Goal: Task Accomplishment & Management: Manage account settings

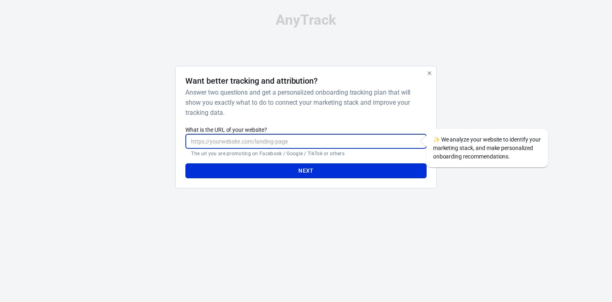
click at [324, 140] on input "What is the URL of your website?" at bounding box center [305, 141] width 241 height 15
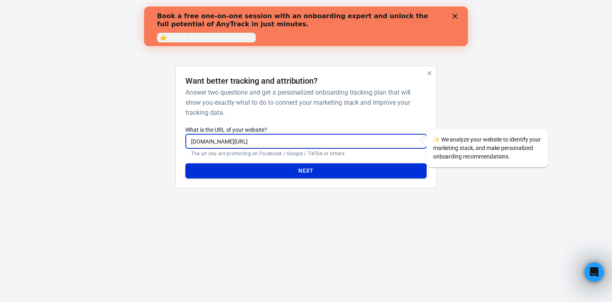
type input "[DOMAIN_NAME][URL]"
click at [302, 165] on button "Next" at bounding box center [305, 170] width 241 height 15
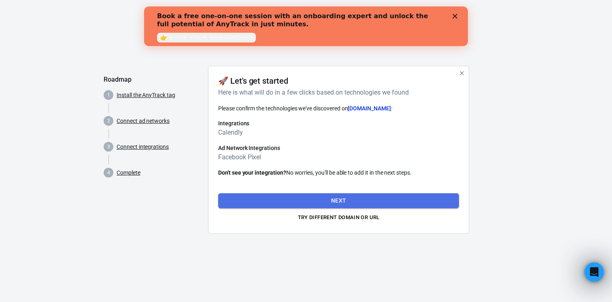
click at [329, 197] on button "Next" at bounding box center [338, 200] width 241 height 15
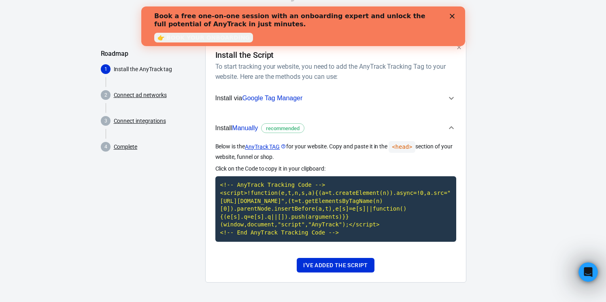
scroll to position [34, 0]
click at [350, 265] on button "I've added the script" at bounding box center [335, 265] width 77 height 15
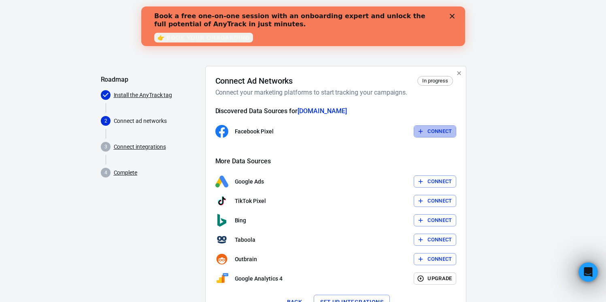
click at [425, 127] on button "Connect" at bounding box center [435, 131] width 42 height 13
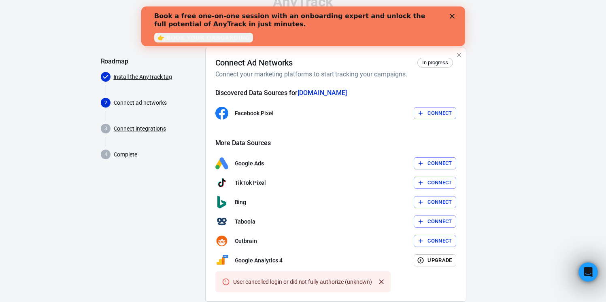
scroll to position [37, 0]
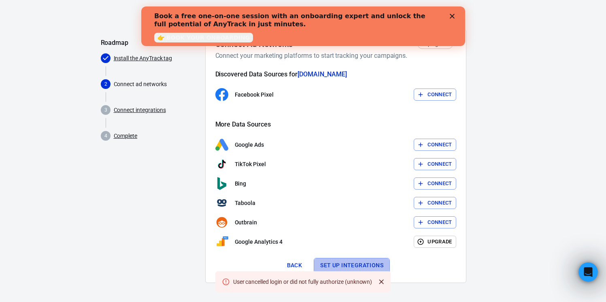
click at [343, 262] on button "Set up integrations" at bounding box center [352, 265] width 76 height 15
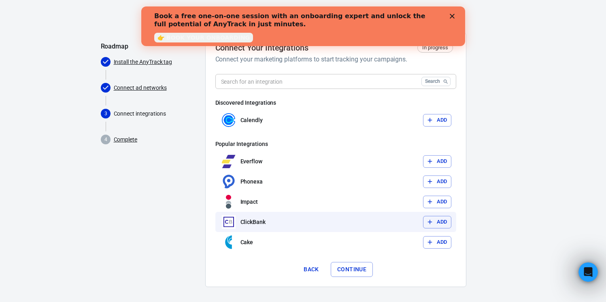
scroll to position [37, 0]
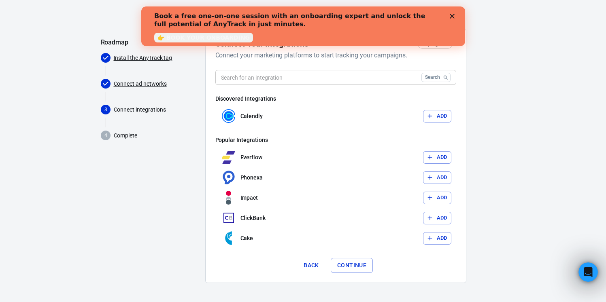
click at [361, 263] on button "Continue" at bounding box center [352, 265] width 42 height 15
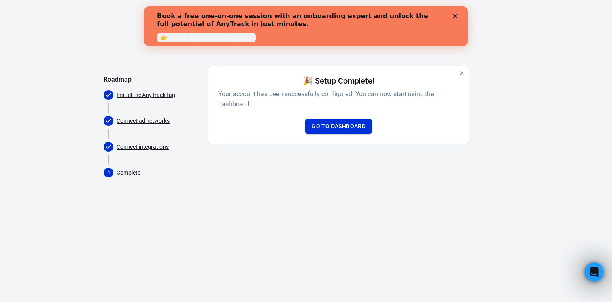
click at [340, 128] on link "Go to Dashboard" at bounding box center [338, 126] width 67 height 15
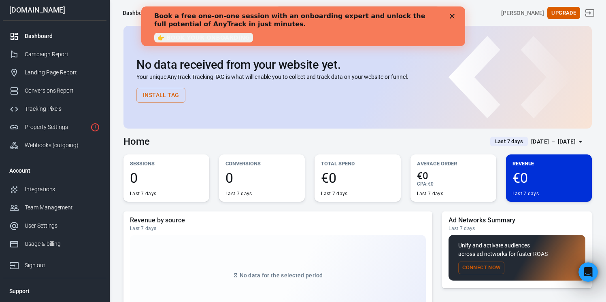
click at [453, 15] on polygon "Close" at bounding box center [451, 16] width 5 height 5
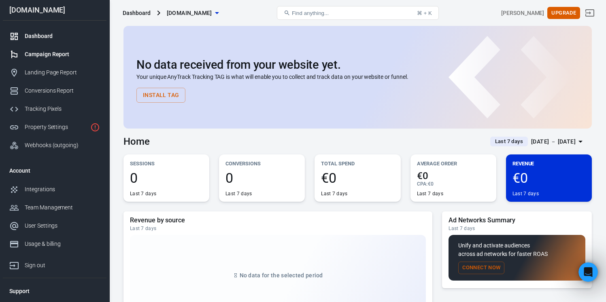
click at [70, 55] on div "Campaign Report" at bounding box center [62, 54] width 75 height 8
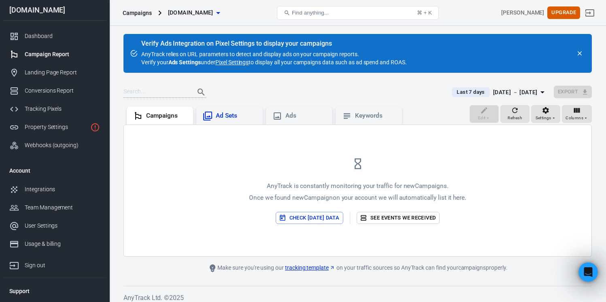
click at [231, 115] on div "Ad Sets" at bounding box center [236, 116] width 40 height 8
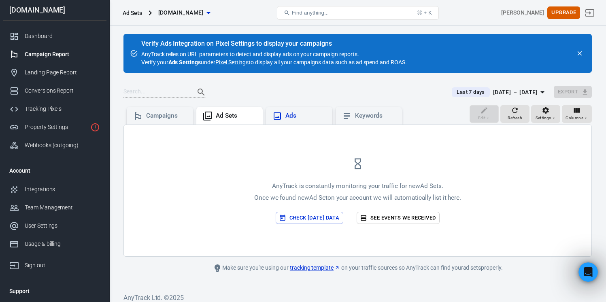
click at [295, 115] on div "Ads" at bounding box center [305, 116] width 40 height 8
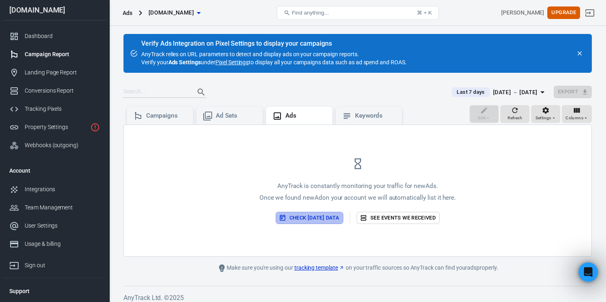
click at [323, 220] on button "Check [DATE] data" at bounding box center [310, 218] width 68 height 13
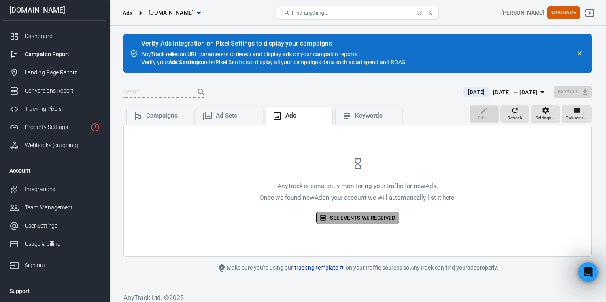
click at [324, 219] on icon at bounding box center [322, 217] width 7 height 7
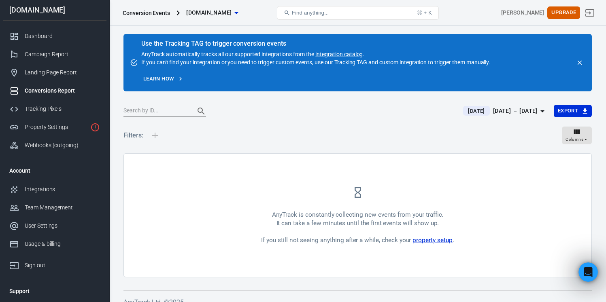
click at [432, 238] on link "property setup" at bounding box center [432, 240] width 40 height 7
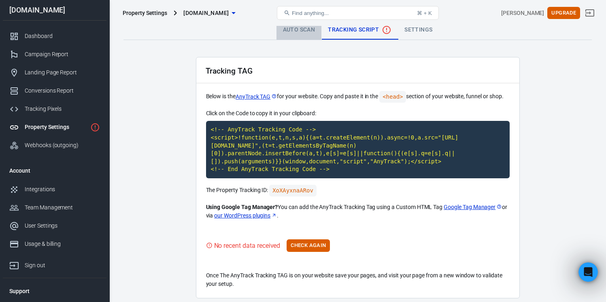
click at [311, 30] on link "Auto Scan" at bounding box center [298, 29] width 45 height 19
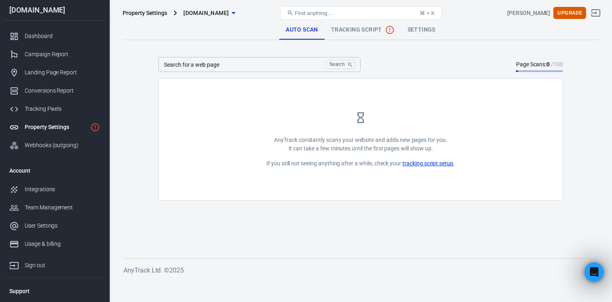
click at [349, 28] on span "Tracking Script" at bounding box center [363, 30] width 64 height 10
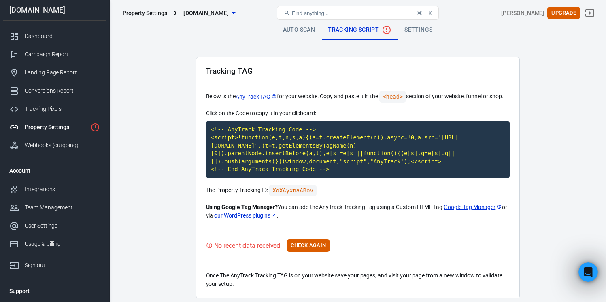
click at [61, 123] on div "Property Settings" at bounding box center [56, 127] width 62 height 8
click at [64, 128] on div "Property Settings" at bounding box center [56, 127] width 62 height 8
click at [64, 96] on link "Conversions Report" at bounding box center [55, 91] width 104 height 18
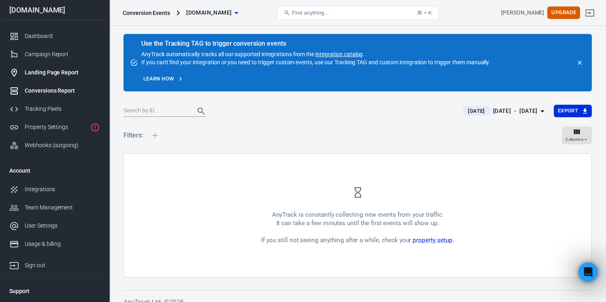
click at [64, 71] on div "Landing Page Report" at bounding box center [62, 72] width 75 height 8
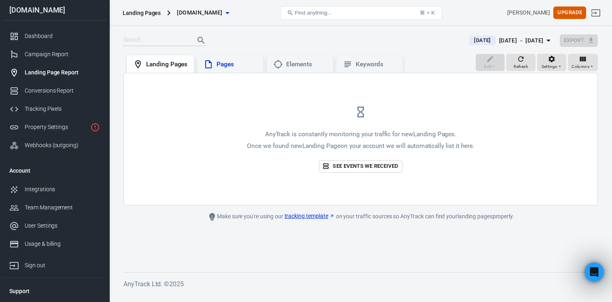
click at [232, 67] on div "Pages" at bounding box center [237, 64] width 40 height 8
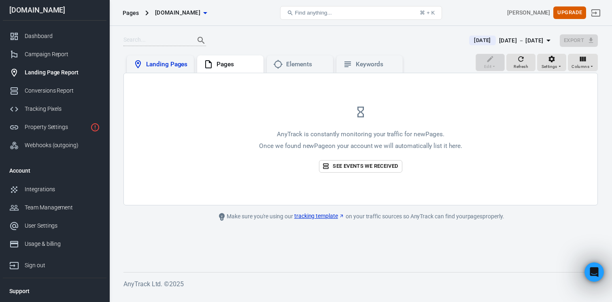
click at [174, 63] on div "Landing Pages" at bounding box center [166, 64] width 41 height 8
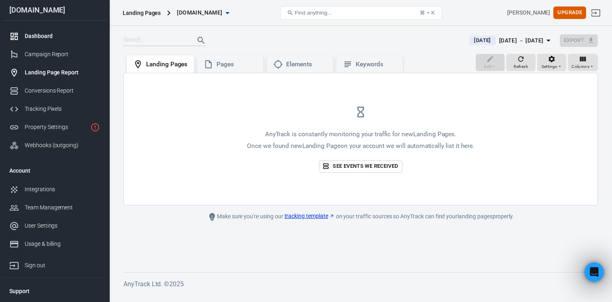
click at [64, 36] on div "Dashboard" at bounding box center [62, 36] width 75 height 8
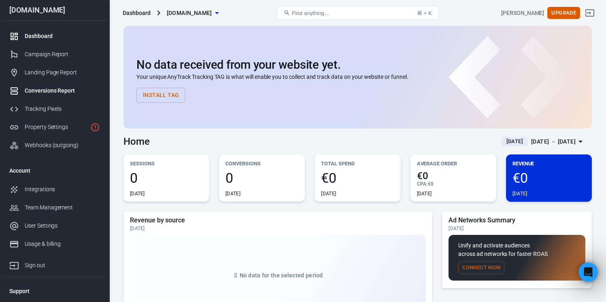
click at [65, 95] on link "Conversions Report" at bounding box center [55, 91] width 104 height 18
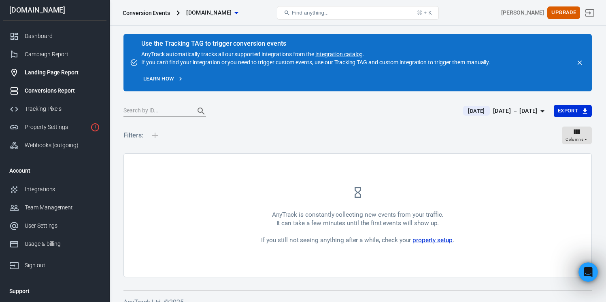
click at [66, 80] on link "Landing Page Report" at bounding box center [55, 73] width 104 height 18
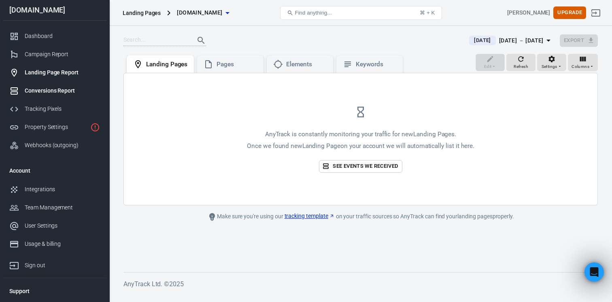
click at [55, 94] on div "Conversions Report" at bounding box center [62, 91] width 75 height 8
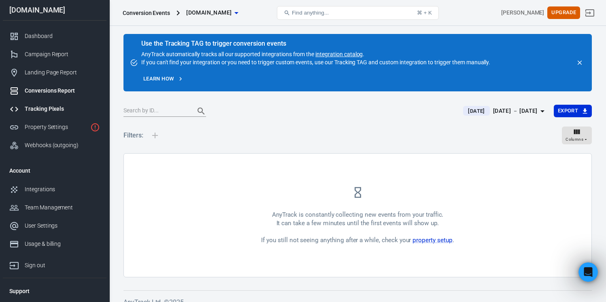
click at [49, 112] on div "Tracking Pixels" at bounding box center [62, 109] width 75 height 8
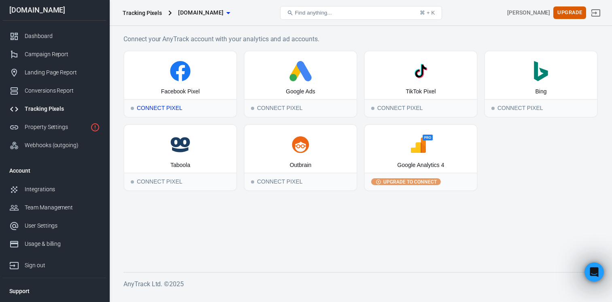
click at [183, 89] on div "Facebook Pixel" at bounding box center [180, 92] width 39 height 8
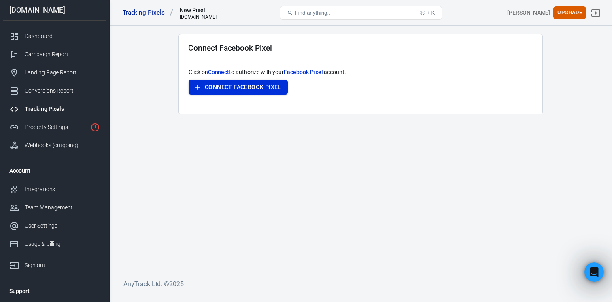
click at [222, 90] on button "Connect Facebook Pixel" at bounding box center [238, 87] width 99 height 15
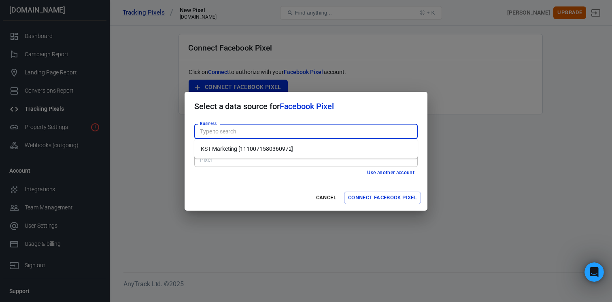
click at [274, 132] on input "Business" at bounding box center [305, 132] width 217 height 10
click at [270, 150] on li "KST Marketing [1110071580360972]" at bounding box center [305, 148] width 223 height 13
type input "KST Marketing [1110071580360972]"
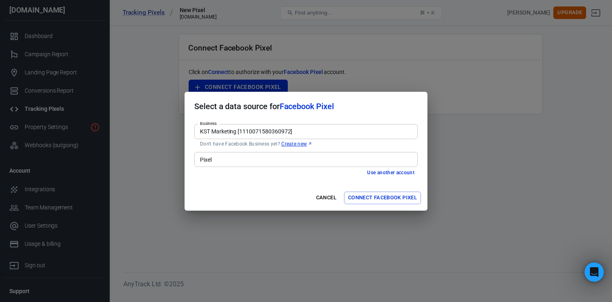
click at [374, 196] on button "Connect Facebook Pixel" at bounding box center [382, 198] width 77 height 13
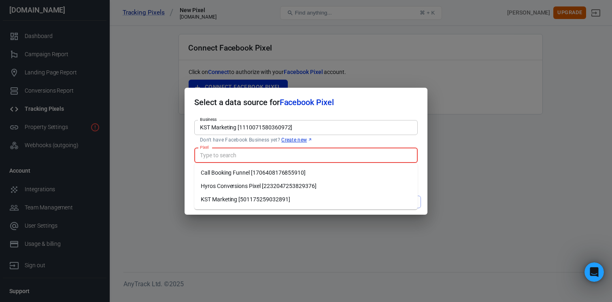
click at [314, 152] on input "Pixel" at bounding box center [305, 156] width 217 height 10
click at [293, 195] on li "KST Marketing [501175259032891]" at bounding box center [305, 199] width 223 height 13
type input "KST Marketing [501175259032891]"
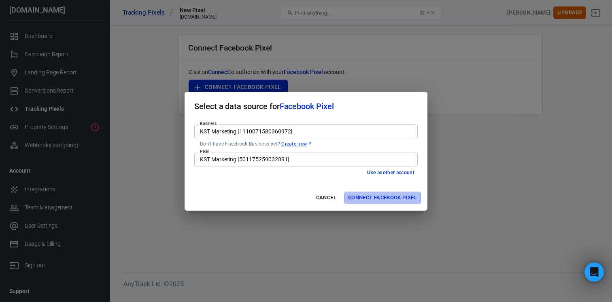
click at [385, 201] on button "Connect Facebook Pixel" at bounding box center [382, 198] width 77 height 13
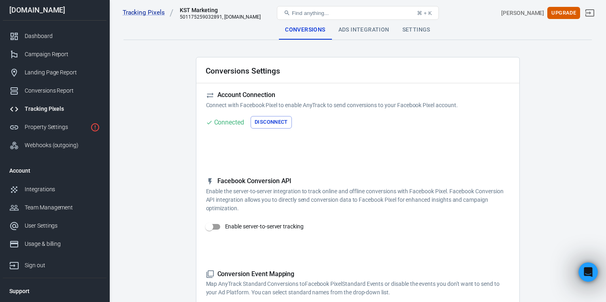
scroll to position [18, 0]
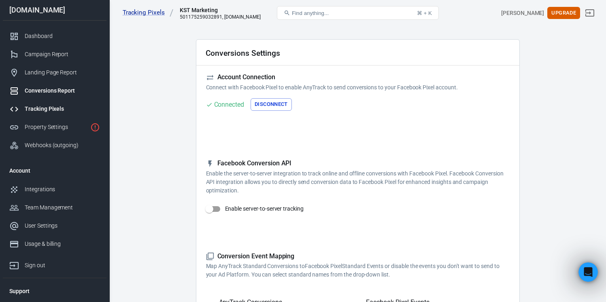
click at [46, 92] on div "Conversions Report" at bounding box center [62, 91] width 75 height 8
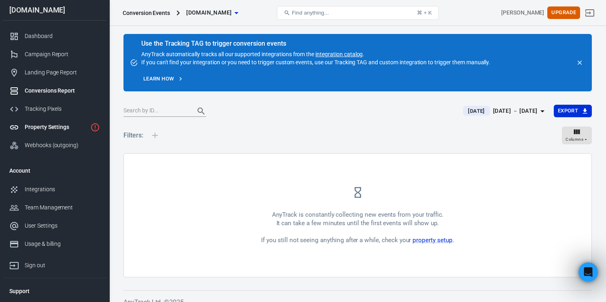
click at [67, 134] on link "Property Settings" at bounding box center [55, 127] width 104 height 18
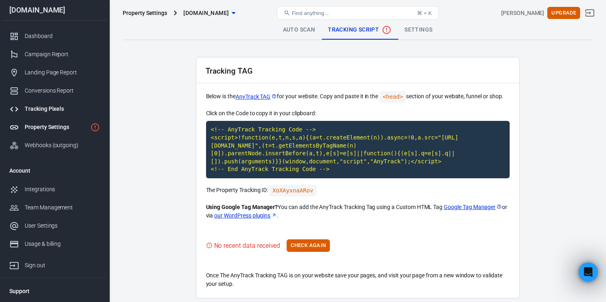
click at [64, 114] on link "Tracking Pixels" at bounding box center [55, 109] width 104 height 18
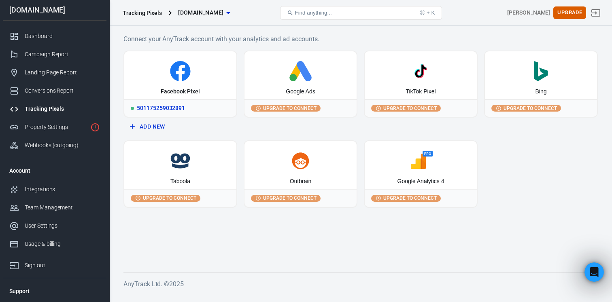
click at [172, 90] on div "Facebook Pixel" at bounding box center [180, 92] width 39 height 8
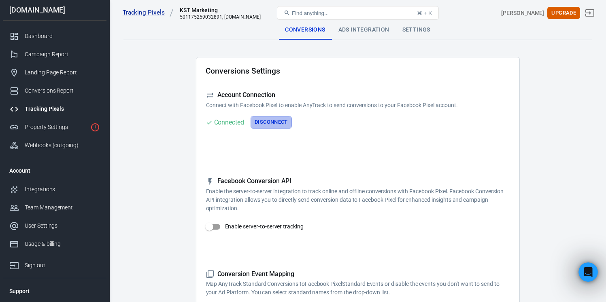
click at [264, 122] on button "Disconnect" at bounding box center [271, 122] width 41 height 13
click at [361, 22] on div "Find anything... ⌘ + K" at bounding box center [358, 12] width 162 height 19
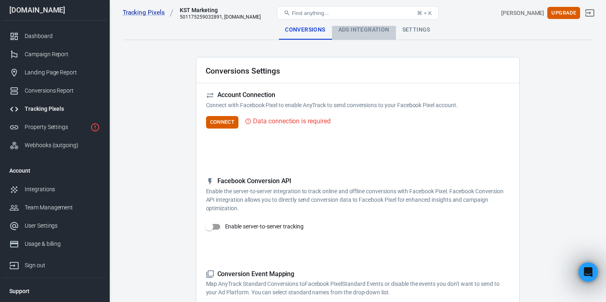
click at [361, 29] on div "Ads Integration" at bounding box center [364, 29] width 64 height 19
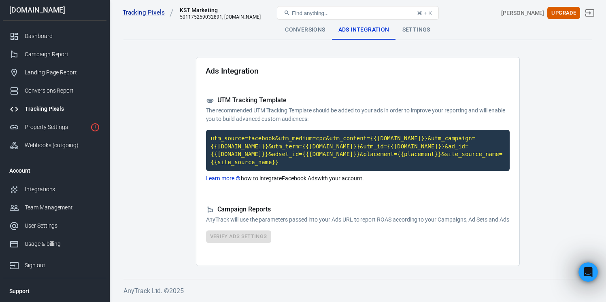
click at [410, 36] on div "Settings" at bounding box center [416, 29] width 41 height 19
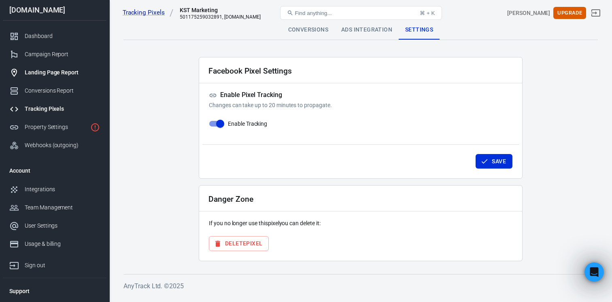
click at [64, 69] on div "Landing Page Report" at bounding box center [62, 72] width 75 height 8
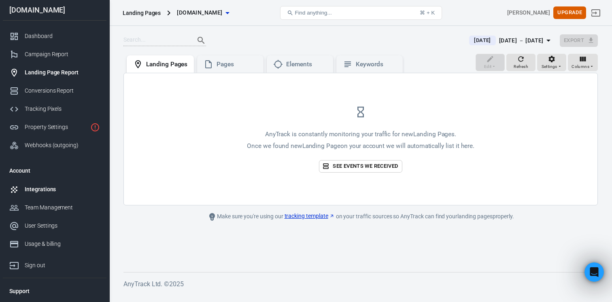
click at [47, 196] on link "Integrations" at bounding box center [55, 189] width 104 height 18
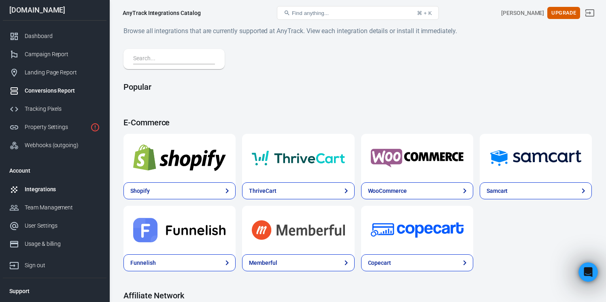
click at [64, 83] on link "Conversions Report" at bounding box center [55, 91] width 104 height 18
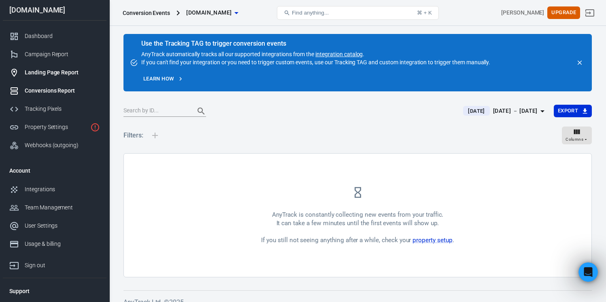
click at [60, 72] on div "Landing Page Report" at bounding box center [62, 72] width 75 height 8
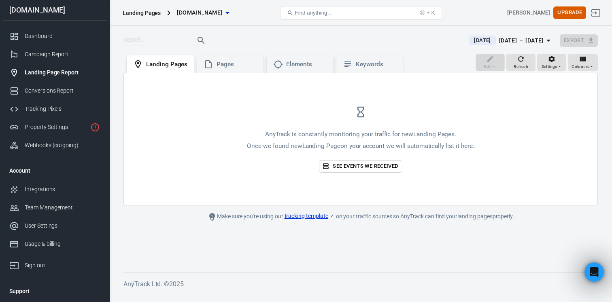
click at [56, 70] on div "Landing Page Report" at bounding box center [62, 72] width 75 height 8
click at [56, 58] on div "Campaign Report" at bounding box center [62, 54] width 75 height 8
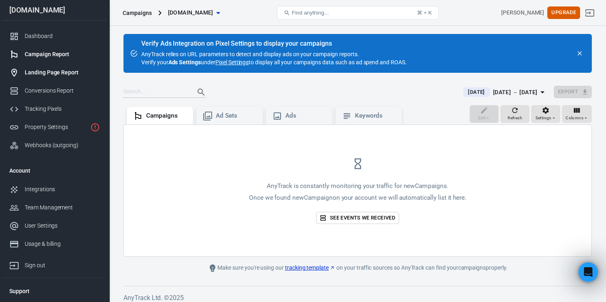
click at [70, 77] on link "Landing Page Report" at bounding box center [55, 73] width 104 height 18
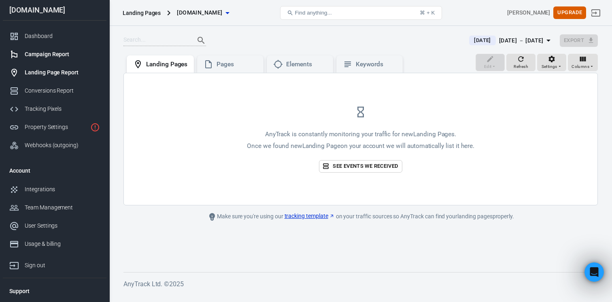
click at [59, 54] on div "Campaign Report" at bounding box center [62, 54] width 75 height 8
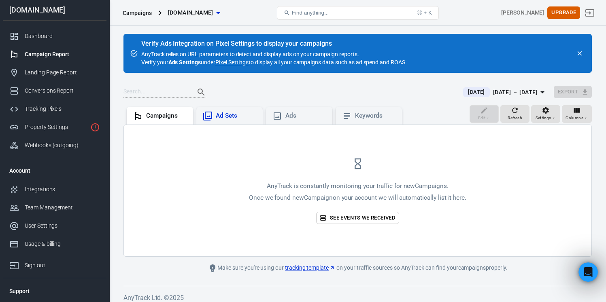
click at [222, 121] on div "Ad Sets" at bounding box center [229, 116] width 66 height 18
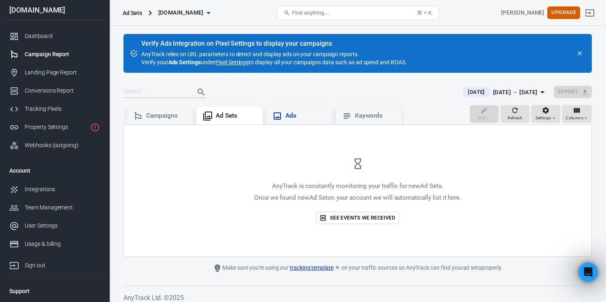
click at [290, 115] on div "Ads" at bounding box center [305, 116] width 40 height 8
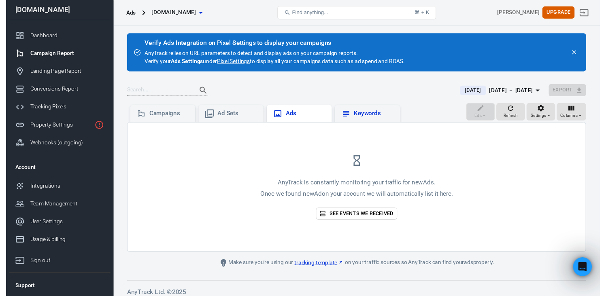
scroll to position [6, 0]
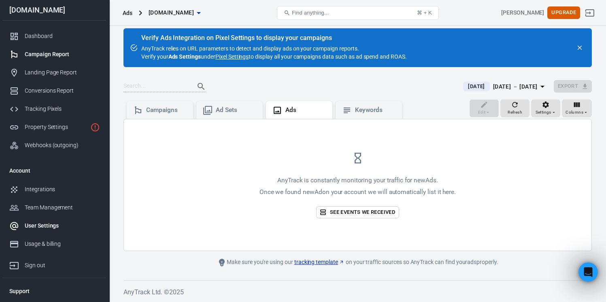
click at [38, 228] on div "User Settings" at bounding box center [62, 226] width 75 height 8
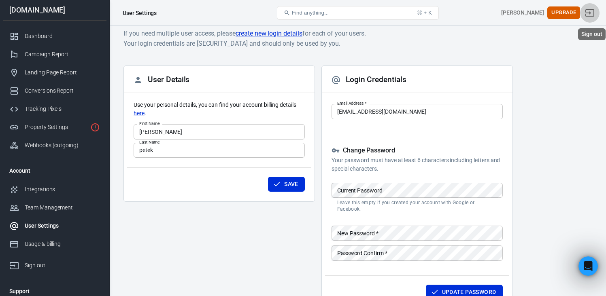
click at [592, 10] on icon "Sign out" at bounding box center [590, 13] width 10 height 10
